Goal: Task Accomplishment & Management: Use online tool/utility

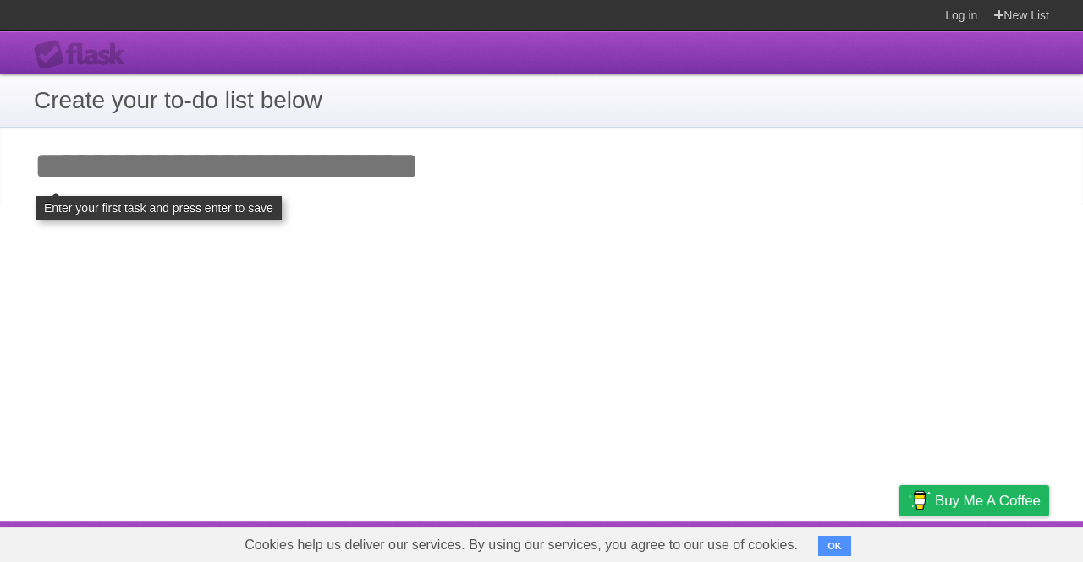
click at [388, 170] on input "Add your first task" at bounding box center [541, 167] width 1083 height 78
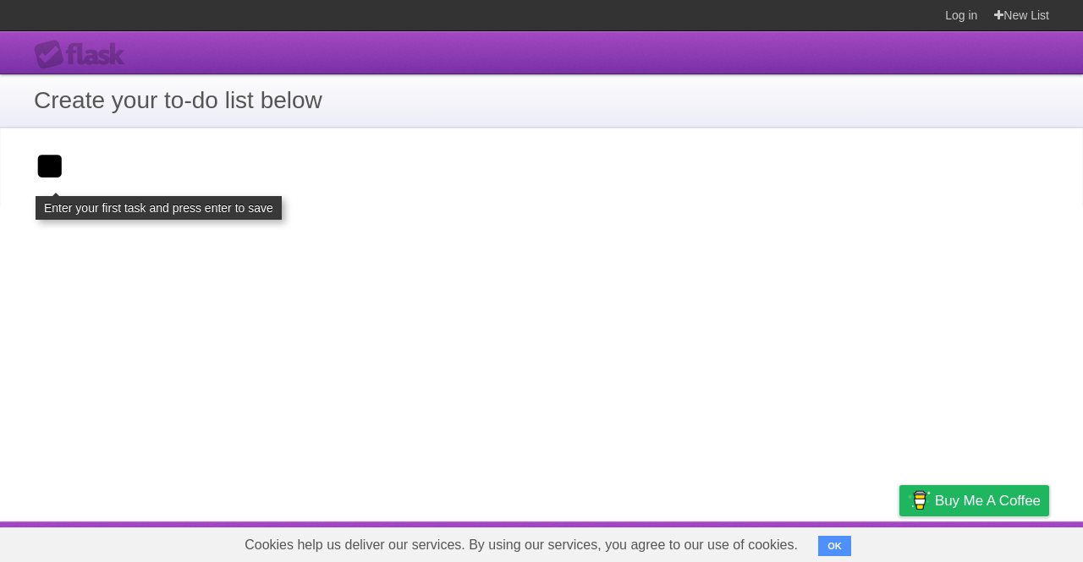
type input "*"
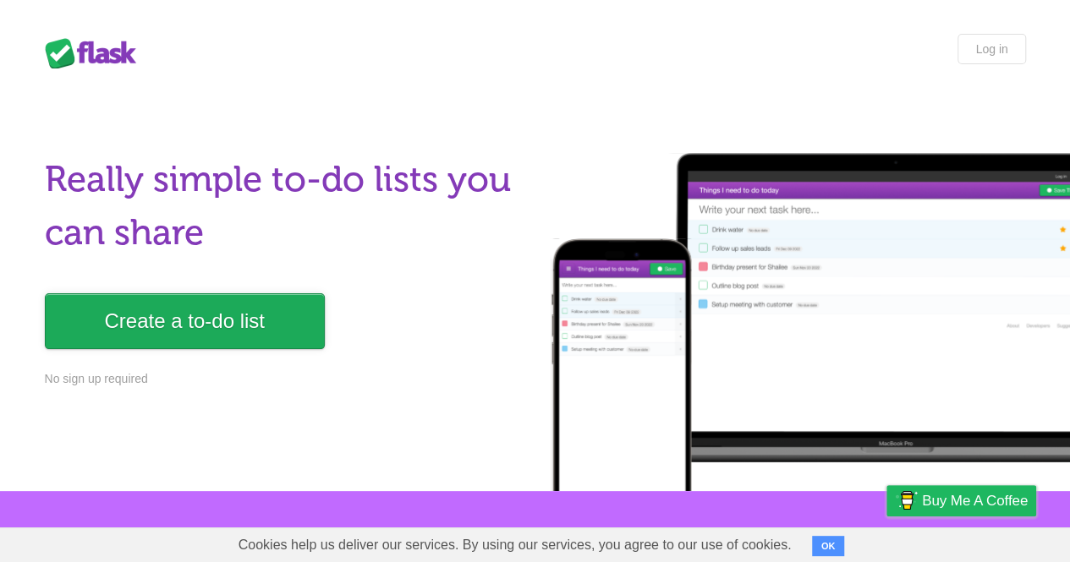
click at [244, 322] on link "Create a to-do list" at bounding box center [185, 321] width 280 height 56
